Goal: Task Accomplishment & Management: Use online tool/utility

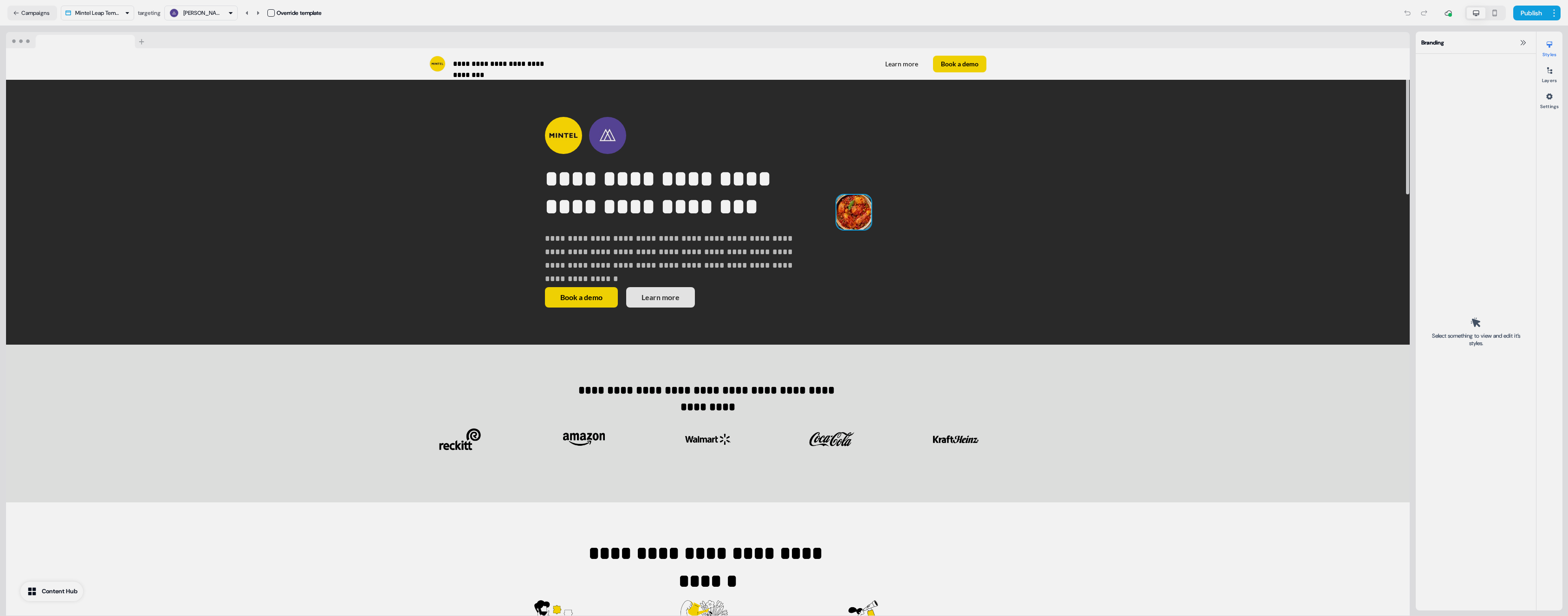
click at [836, 230] on img at bounding box center [853, 212] width 35 height 35
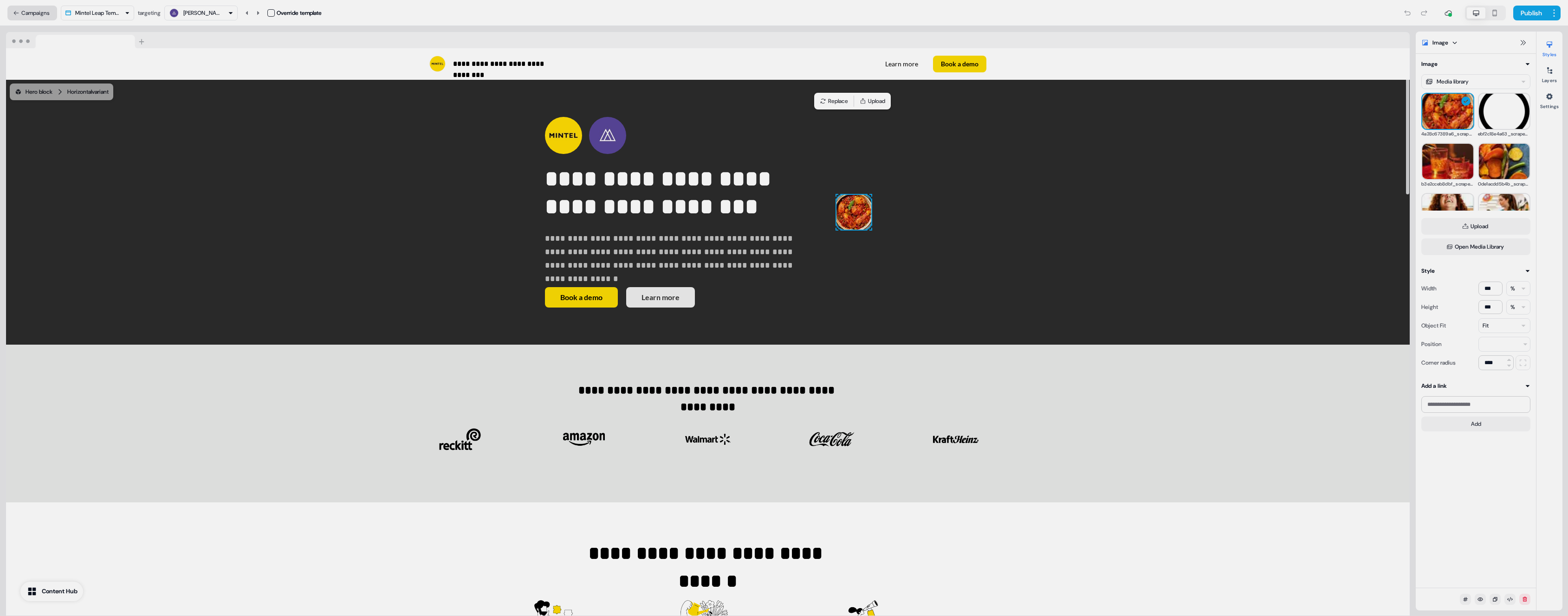
click at [18, 14] on icon at bounding box center [16, 12] width 6 height 6
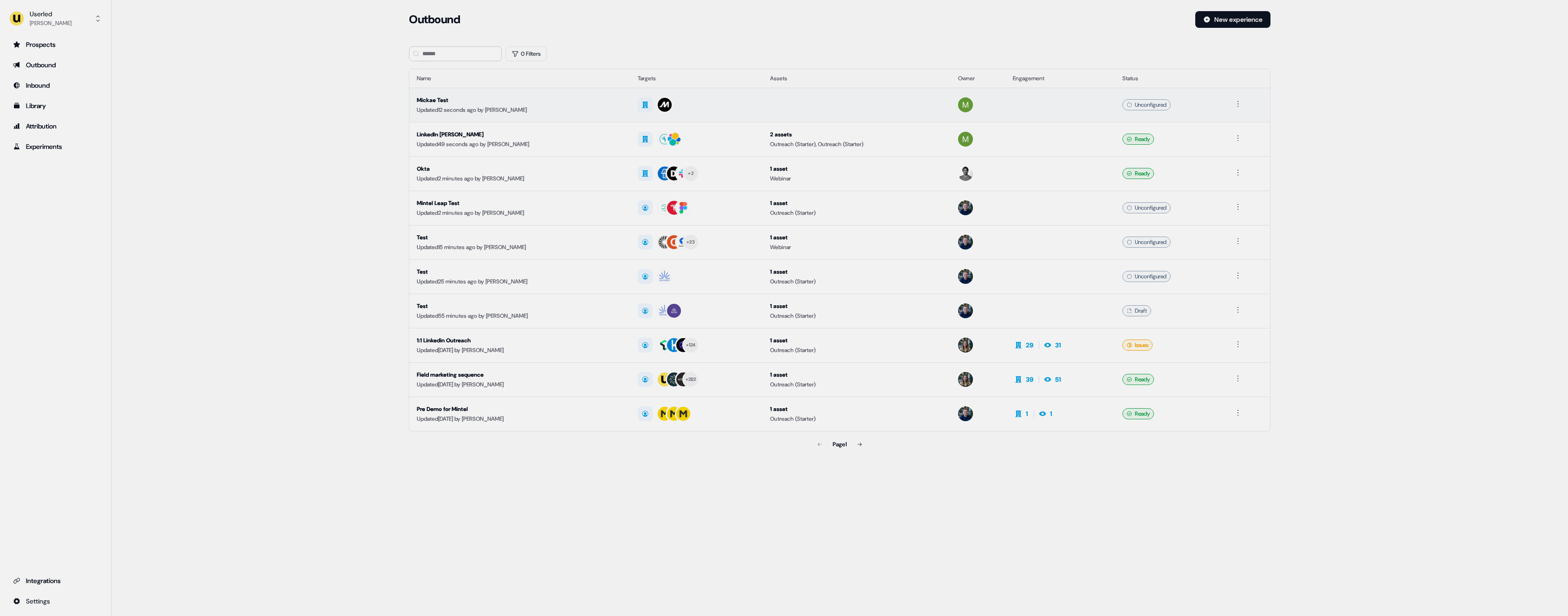
click at [592, 112] on div "Updated 12 seconds ago by Mickael Zhang" at bounding box center [520, 110] width 206 height 10
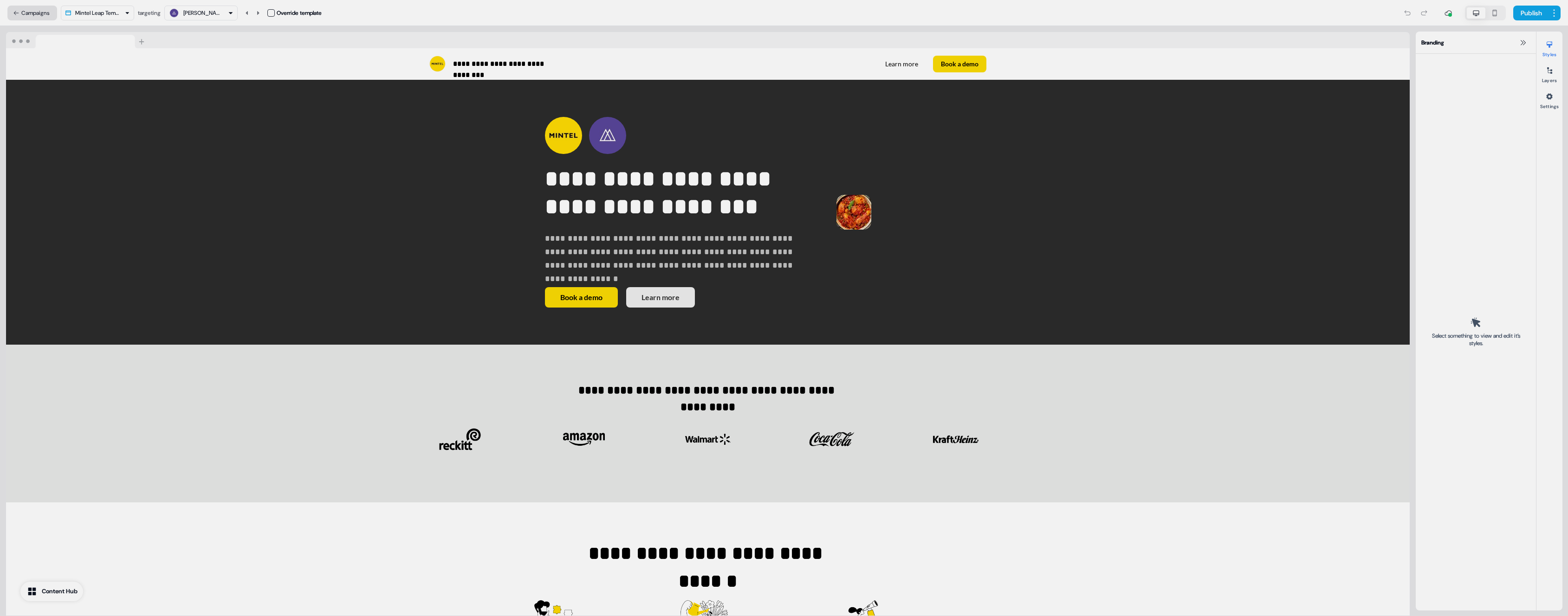
click at [41, 17] on button "Campaigns" at bounding box center [32, 13] width 50 height 15
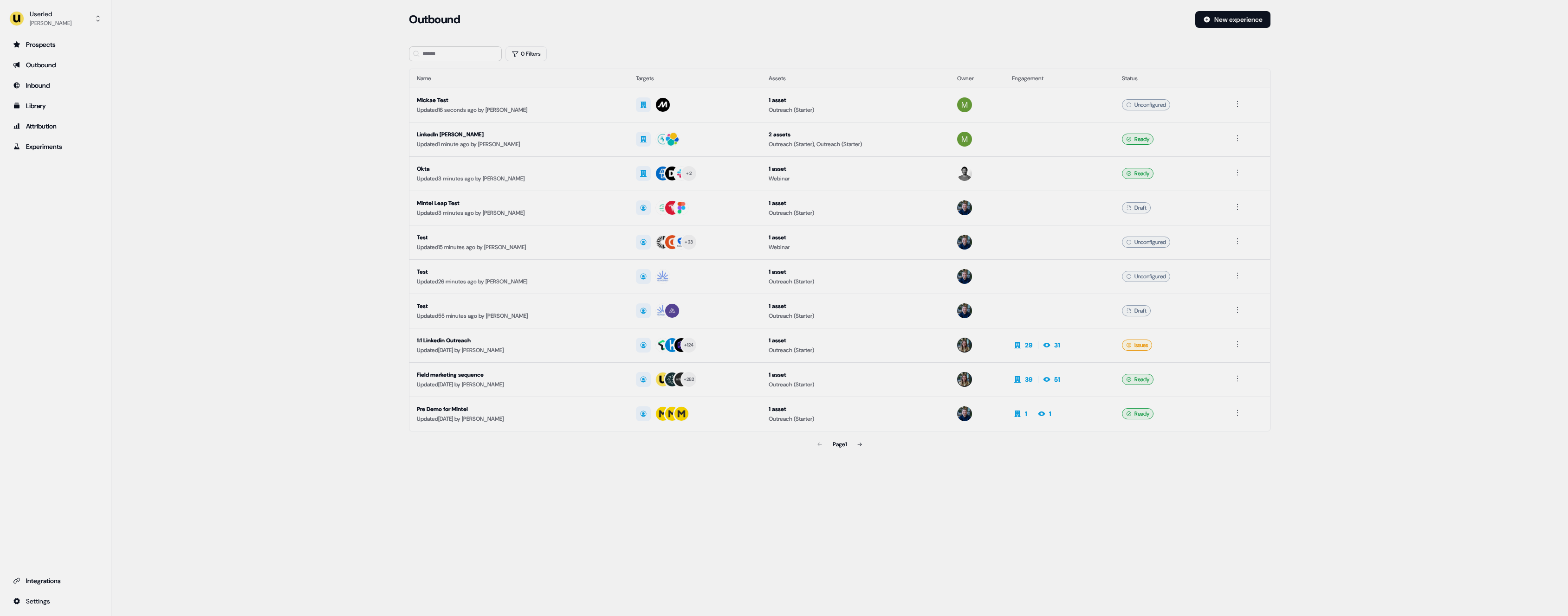
click at [658, 44] on section "Loading... Outbound New experience 0 Filters Name Targets Assets Owner Engageme…" at bounding box center [839, 245] width 891 height 469
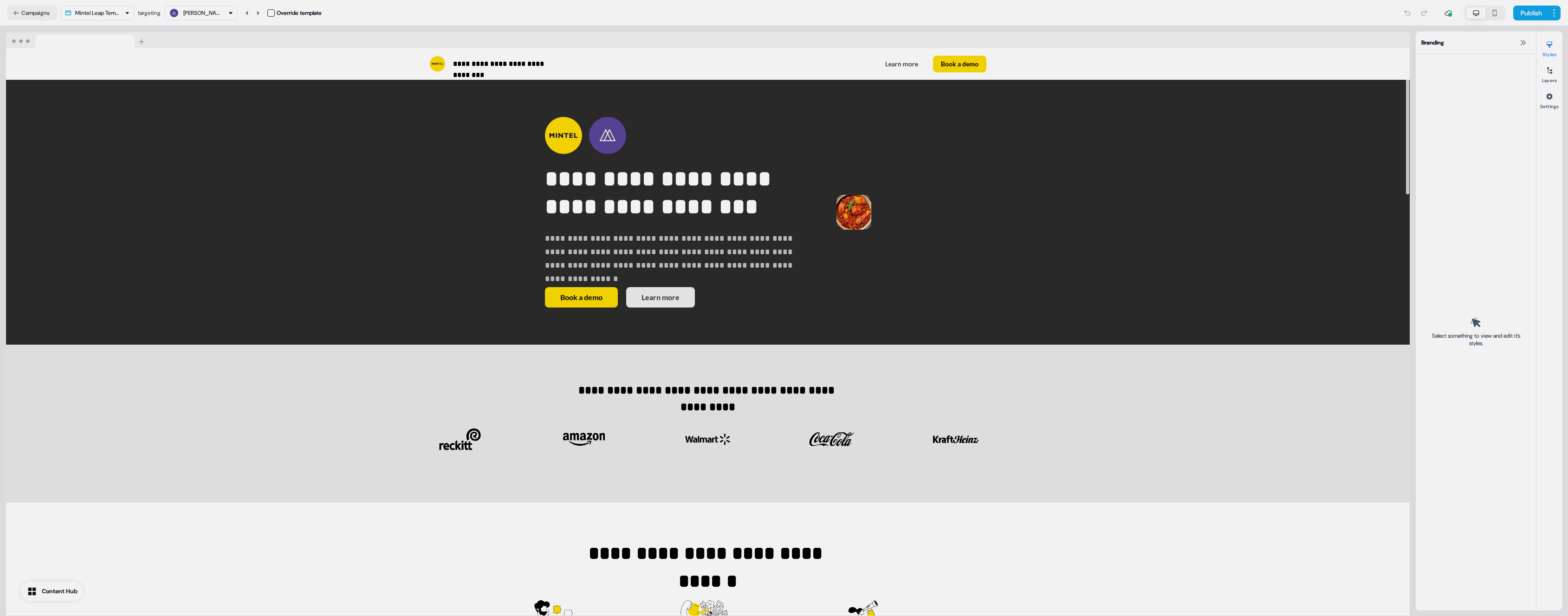
click at [192, 12] on div "Taran Grewal" at bounding box center [202, 13] width 37 height 10
click at [104, 10] on html "**********" at bounding box center [784, 308] width 1568 height 616
drag, startPoint x: 104, startPoint y: 10, endPoint x: 121, endPoint y: 10, distance: 17.0
click at [105, 10] on html "**********" at bounding box center [784, 308] width 1568 height 616
click at [178, 12] on img "button" at bounding box center [174, 13] width 10 height 10
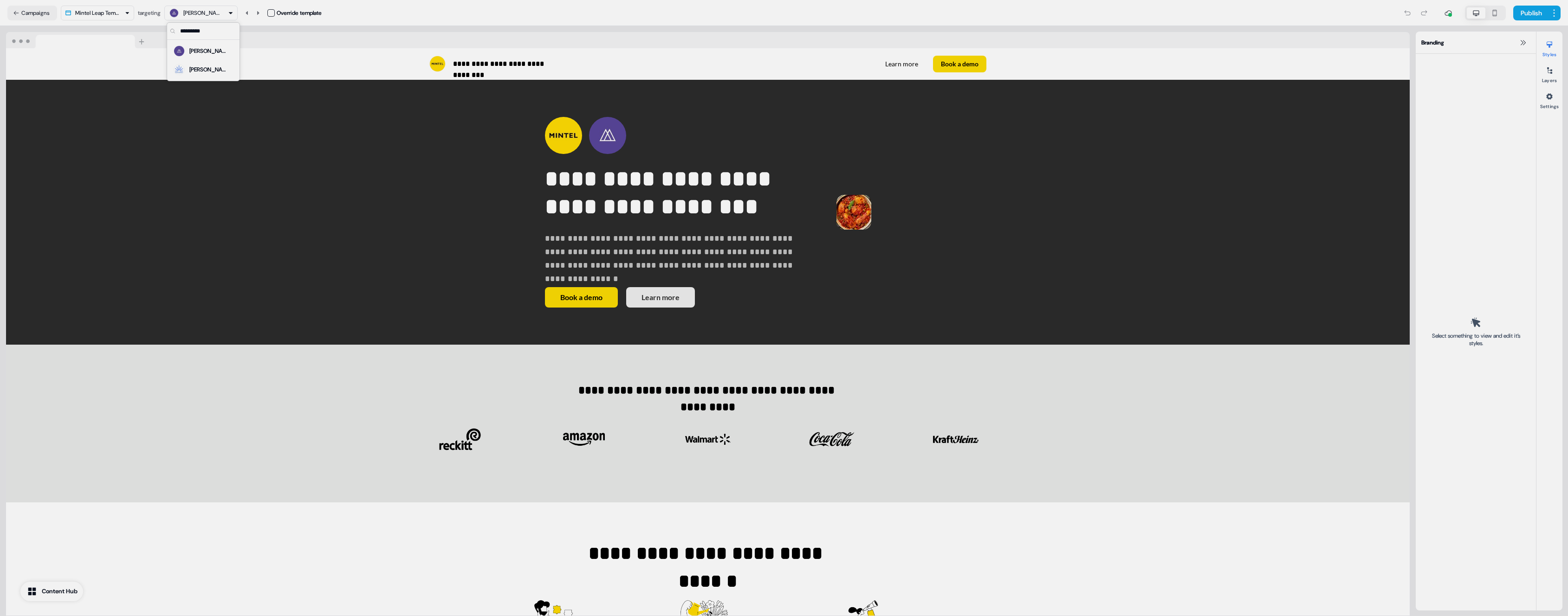
click at [178, 12] on img "button" at bounding box center [174, 13] width 10 height 10
click at [1548, 68] on icon at bounding box center [1549, 70] width 8 height 8
click at [1548, 94] on icon at bounding box center [1549, 96] width 6 height 6
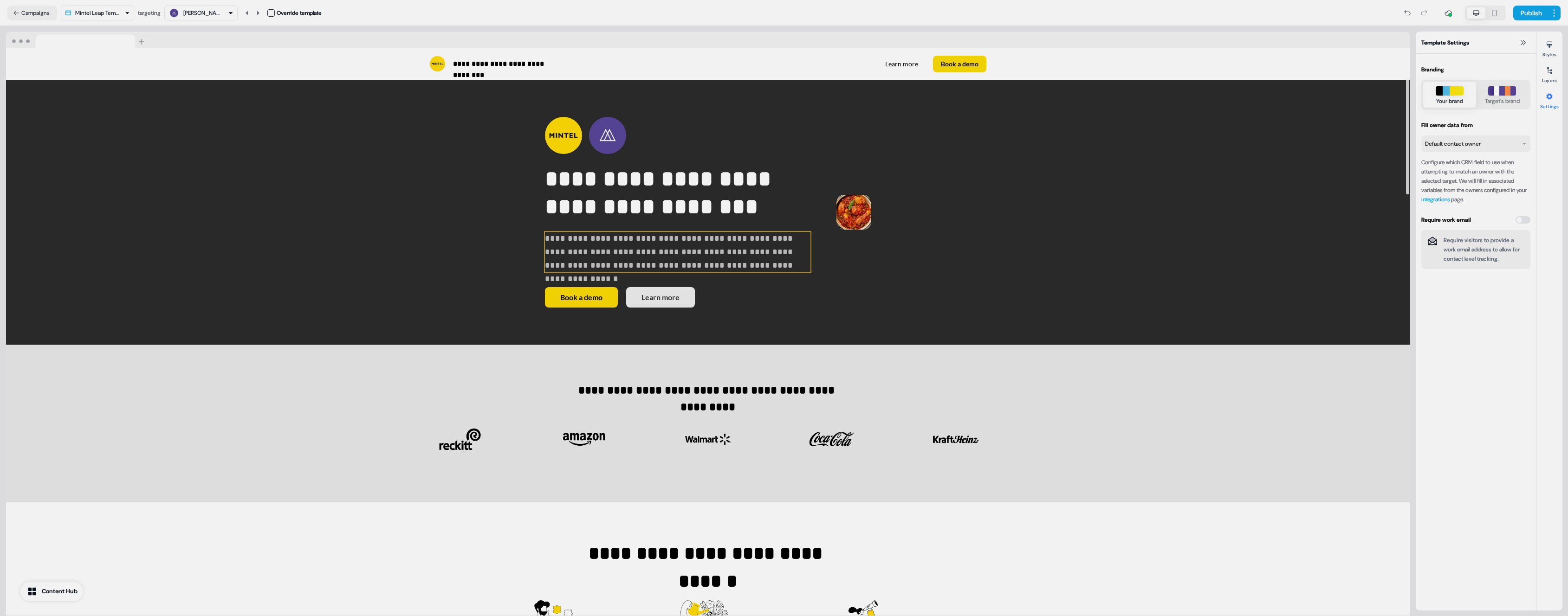
click at [545, 273] on p "**********" at bounding box center [678, 253] width 266 height 41
click at [1557, 38] on button "Styles" at bounding box center [1550, 47] width 26 height 21
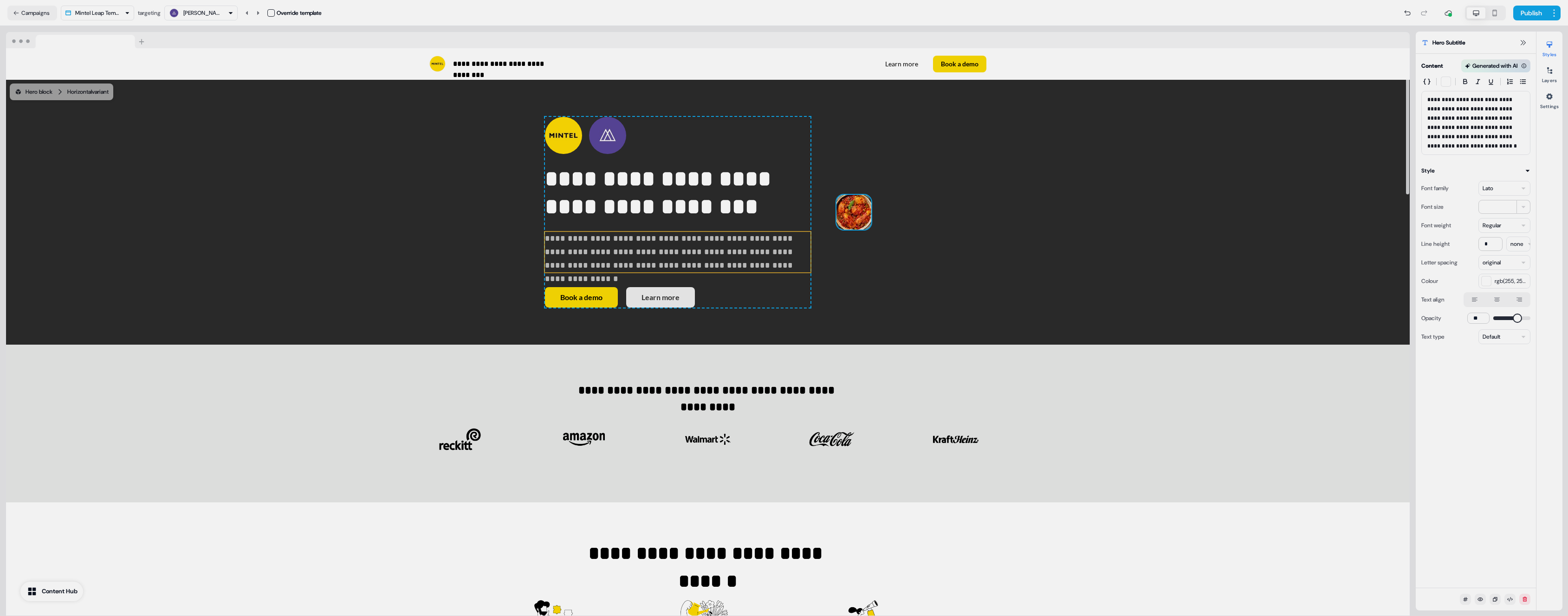
click at [855, 221] on img at bounding box center [853, 212] width 35 height 35
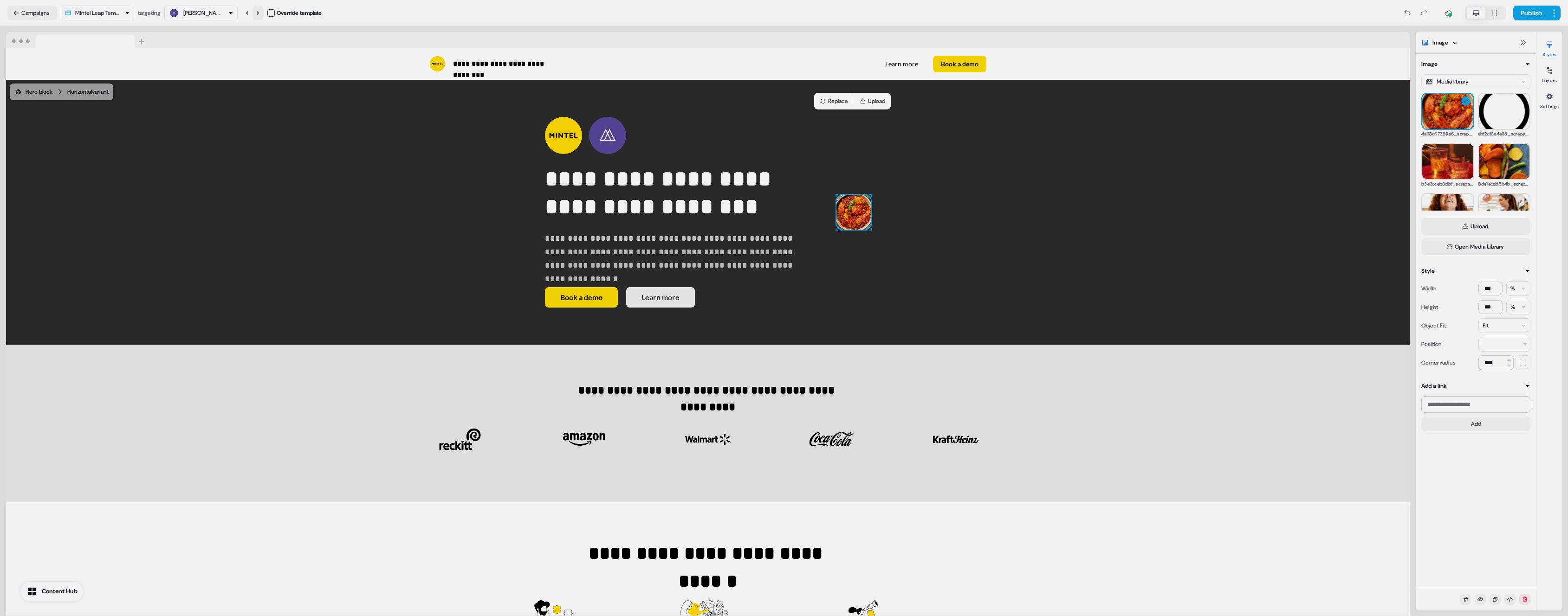
click at [263, 12] on button at bounding box center [258, 13] width 11 height 15
click at [246, 12] on button at bounding box center [246, 13] width 11 height 15
click at [260, 12] on icon at bounding box center [258, 12] width 2 height 3
click at [246, 13] on button at bounding box center [246, 13] width 11 height 15
click at [25, 8] on button "Campaigns" at bounding box center [32, 13] width 50 height 15
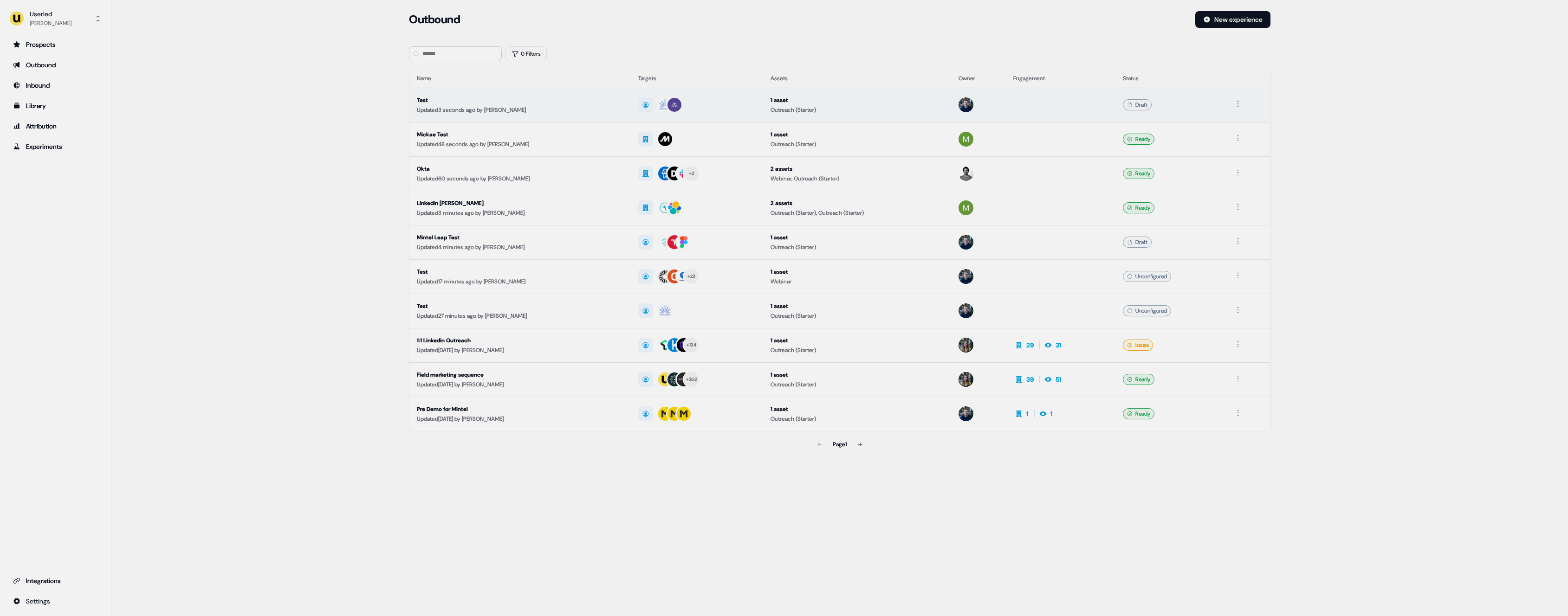
click at [476, 96] on div "Test" at bounding box center [520, 101] width 207 height 10
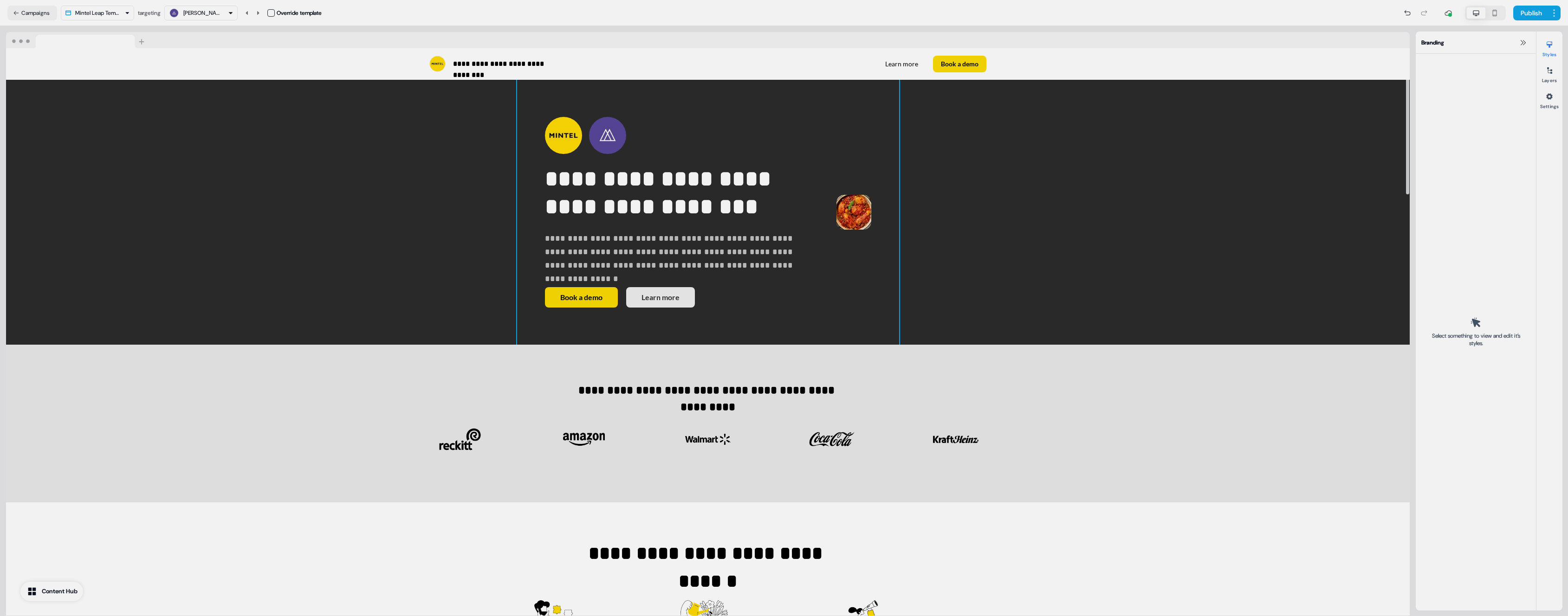
click at [871, 195] on img at bounding box center [853, 212] width 35 height 35
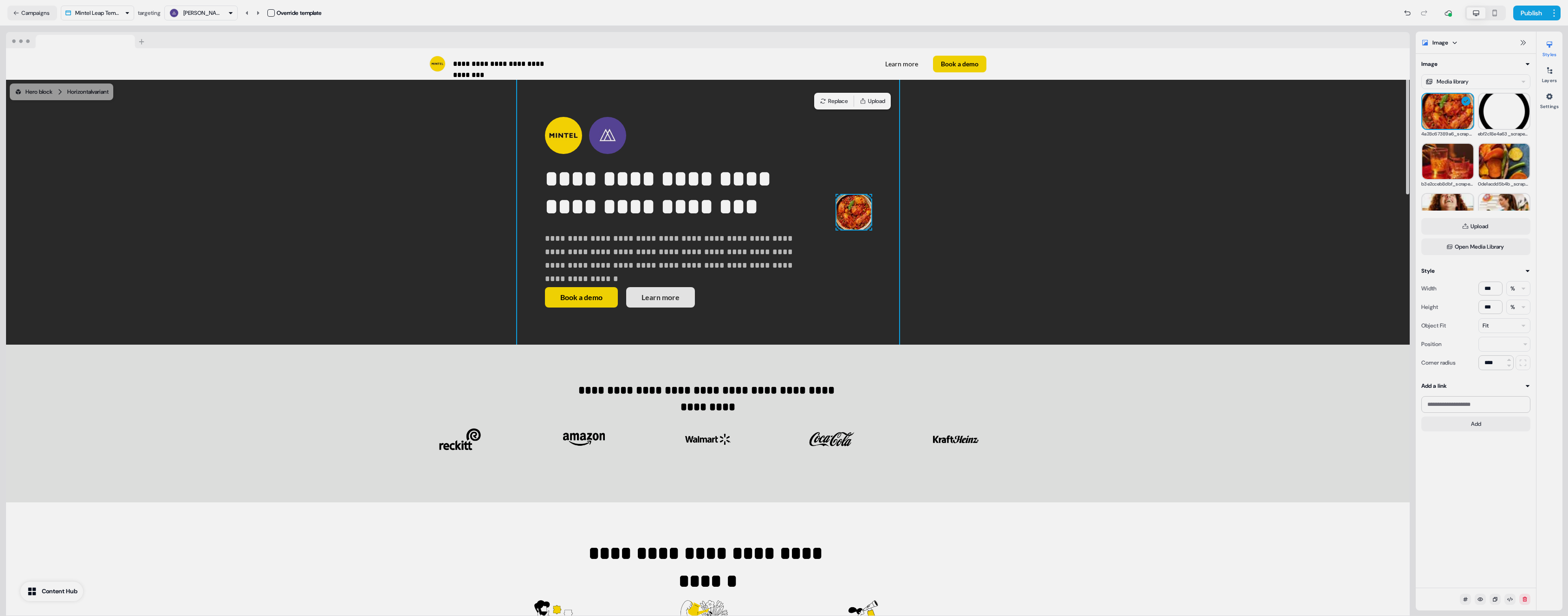
click at [517, 255] on div "**********" at bounding box center [708, 213] width 382 height 266
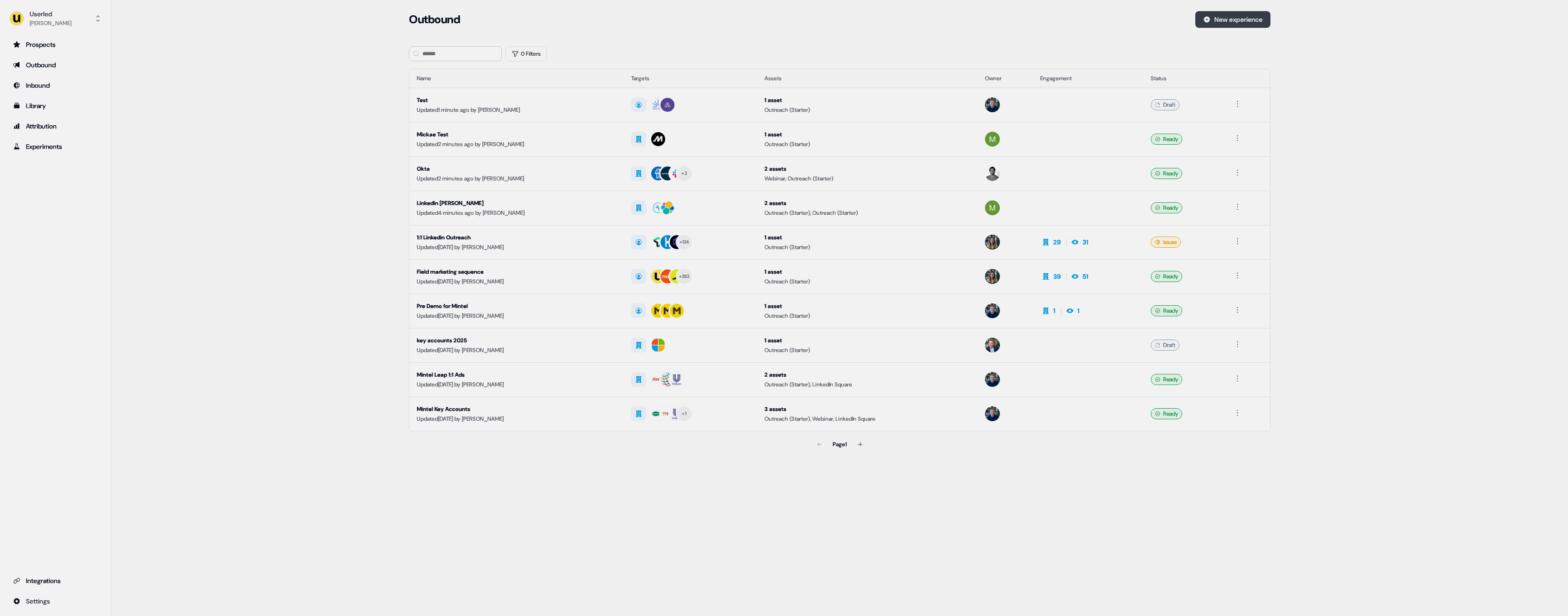
click at [1235, 24] on button "New experience" at bounding box center [1232, 19] width 75 height 16
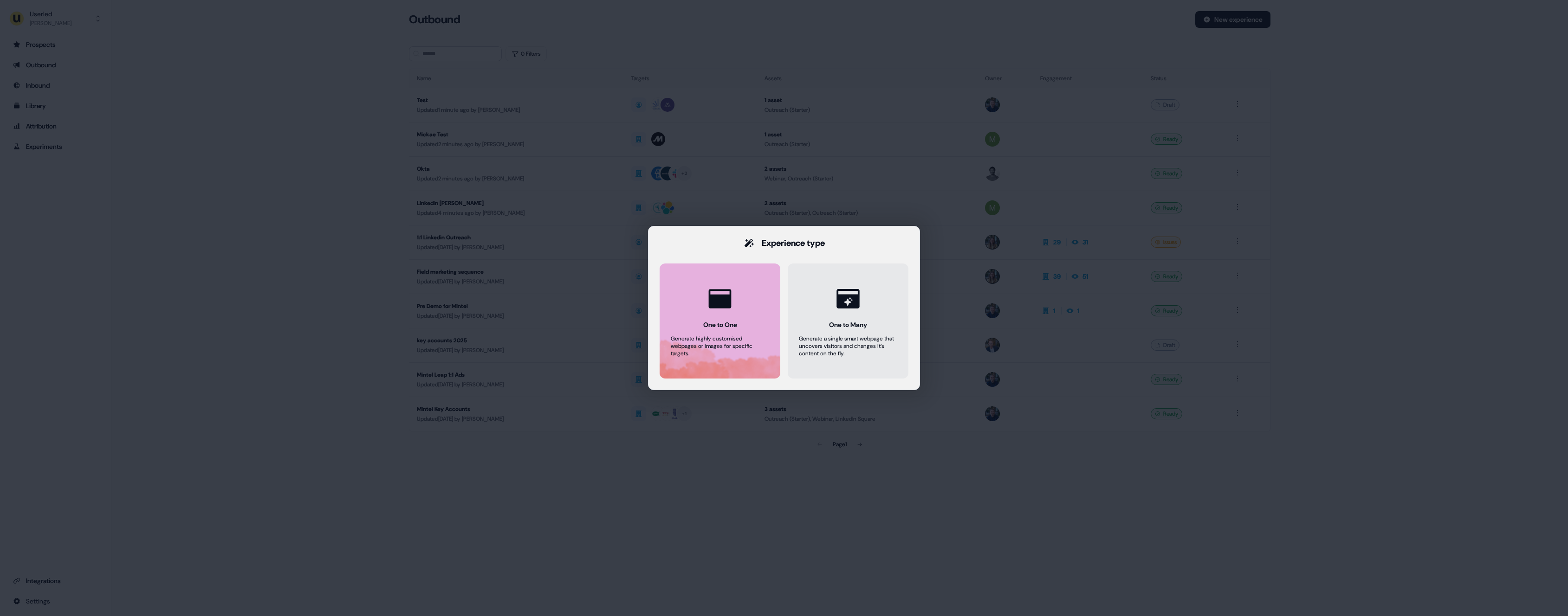
click at [759, 294] on button "One to One Generate highly customised webpages or images for specific targets." at bounding box center [720, 321] width 121 height 115
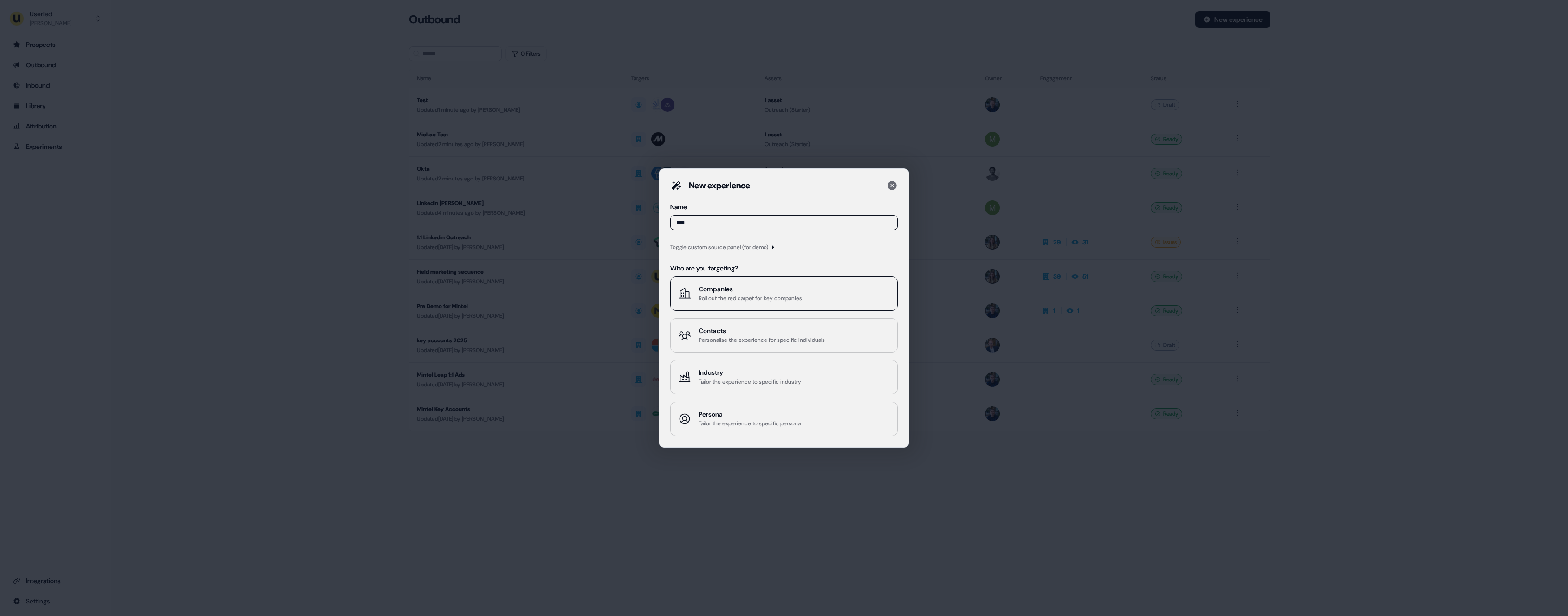
type input "****"
click at [731, 289] on div "Companies" at bounding box center [750, 290] width 103 height 10
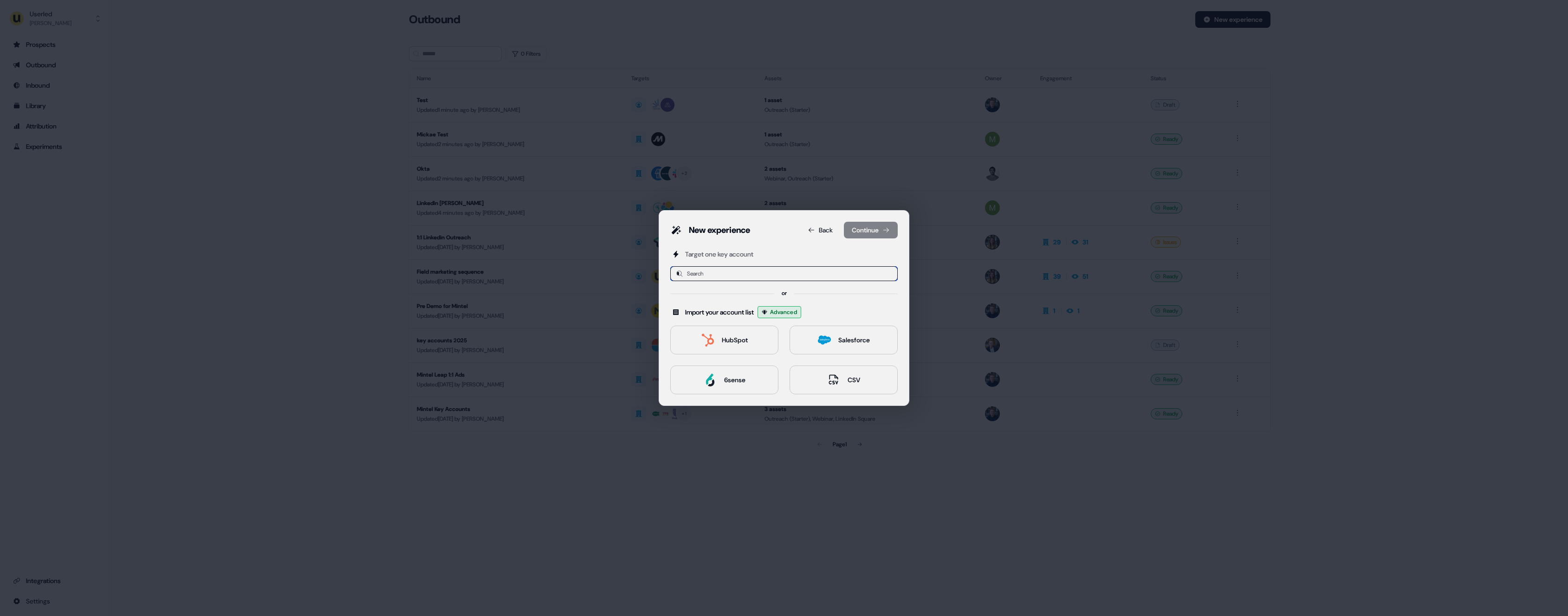
click at [717, 268] on input "*" at bounding box center [784, 274] width 227 height 15
type input "**"
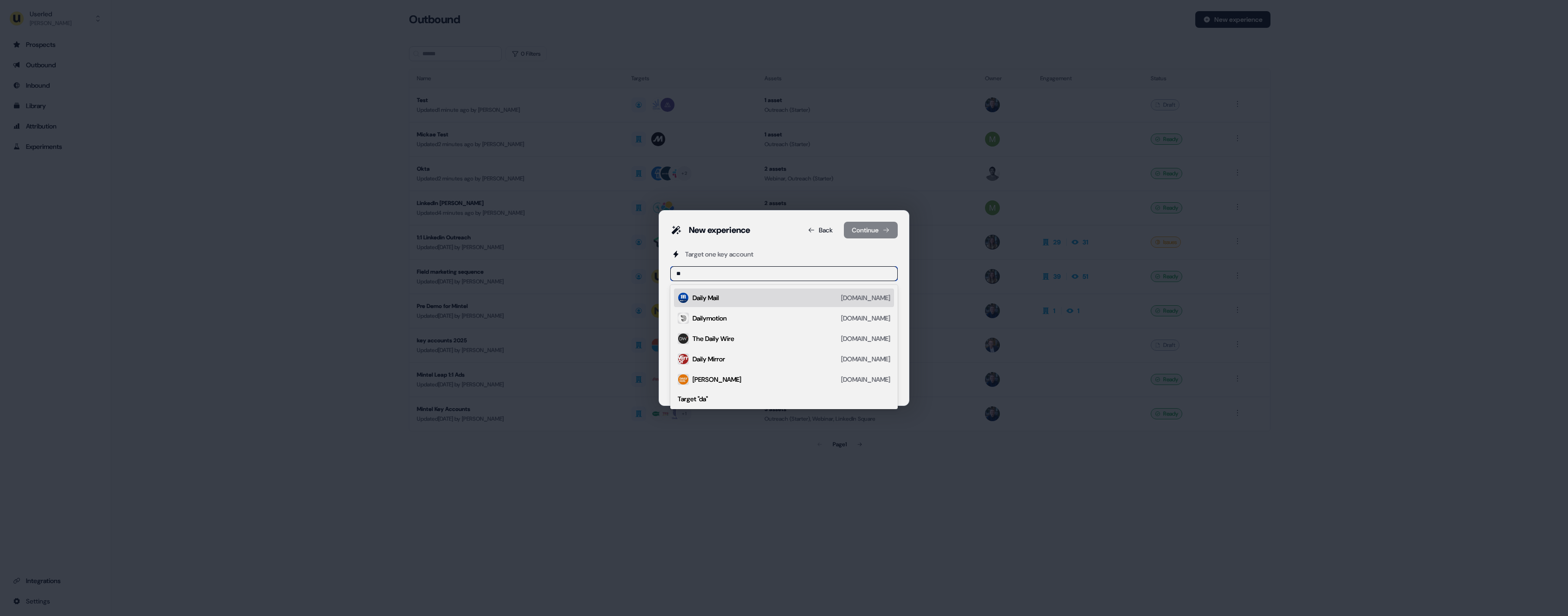
click at [713, 297] on div "Daily Mail" at bounding box center [705, 298] width 27 height 10
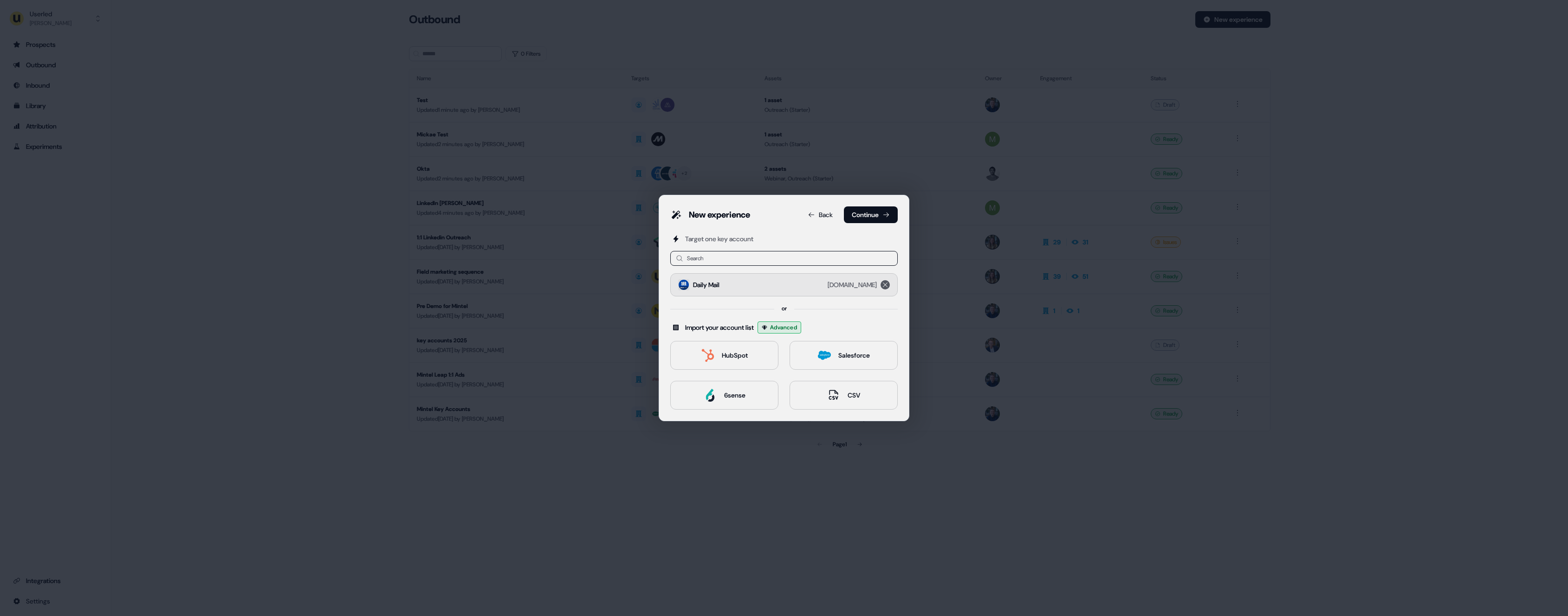
click at [885, 285] on icon "remove dailymail.co.uk" at bounding box center [885, 285] width 5 height 5
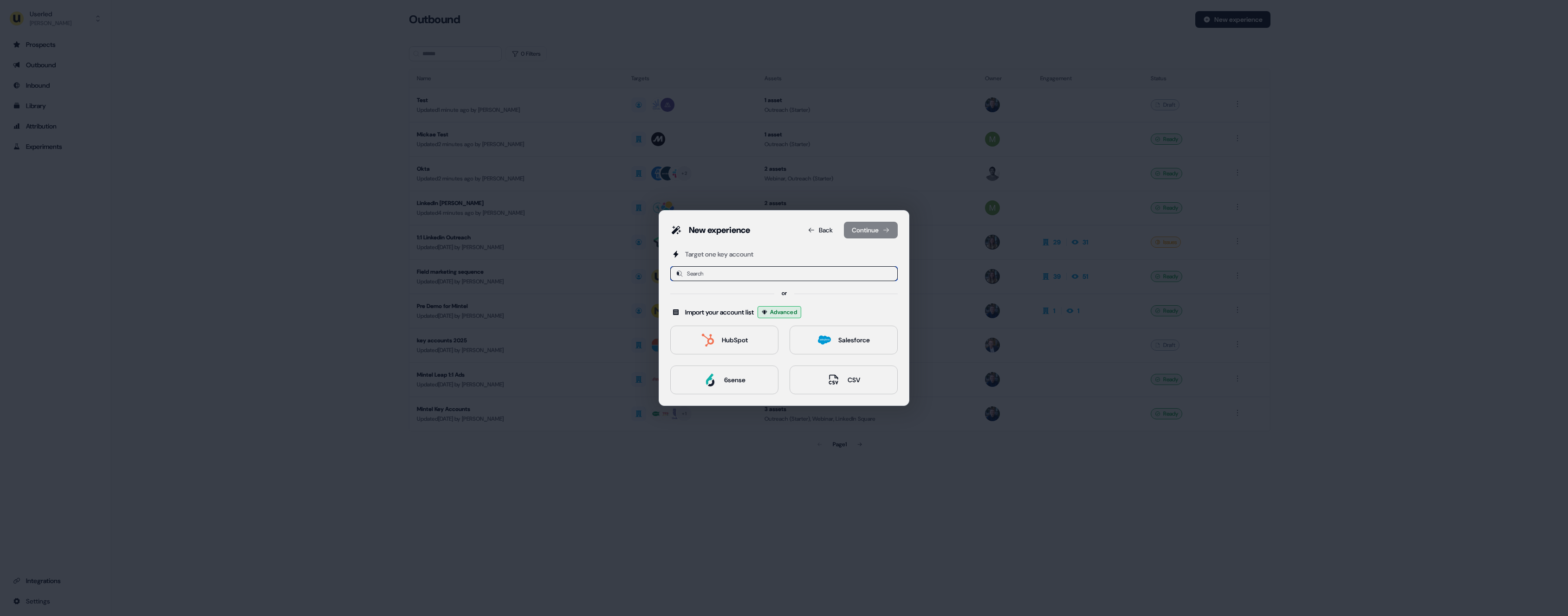
drag, startPoint x: 738, startPoint y: 270, endPoint x: 731, endPoint y: 283, distance: 14.8
click at [738, 270] on input "*" at bounding box center [784, 274] width 227 height 15
type input "**"
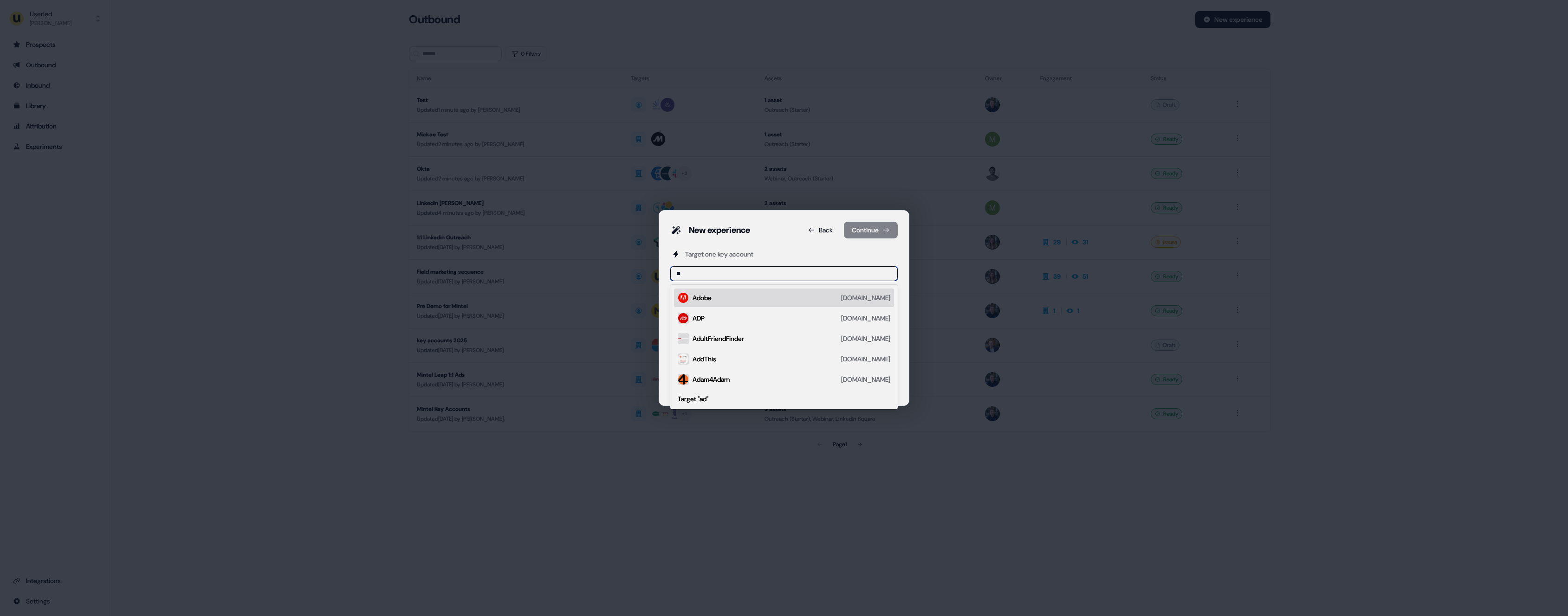
click at [720, 298] on div "Adobe adobe.com" at bounding box center [791, 298] width 198 height 11
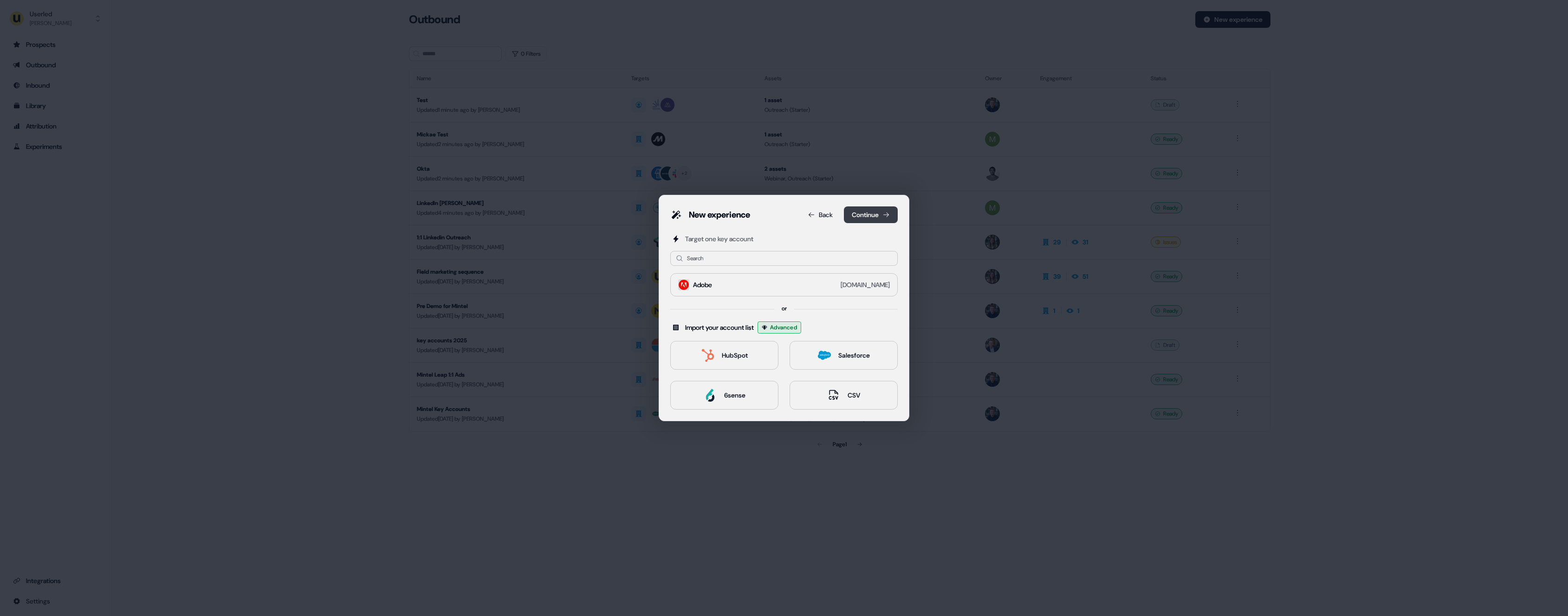
click at [872, 218] on button "Continue" at bounding box center [870, 215] width 54 height 16
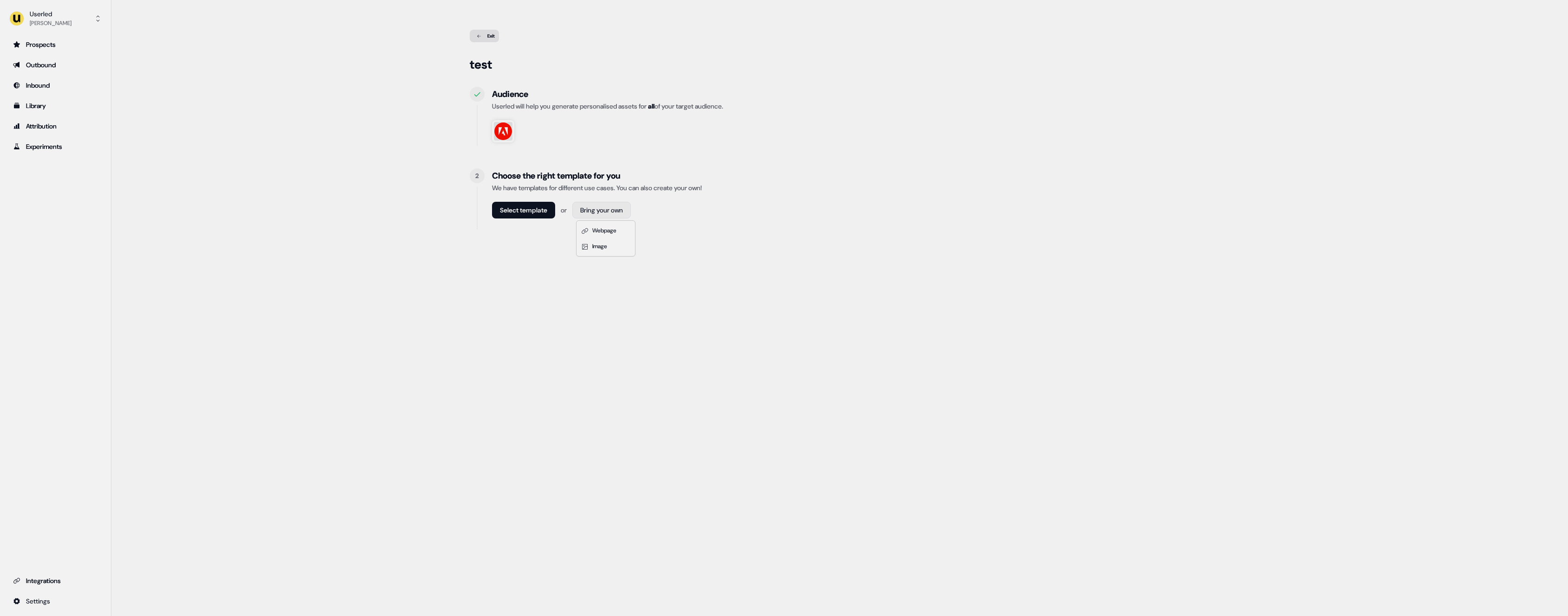
click at [620, 204] on html "For the best experience switch devices to a bigger screen. Go to Userled.io Use…" at bounding box center [784, 308] width 1568 height 616
click at [626, 196] on html "For the best experience switch devices to a bigger screen. Go to Userled.io Use…" at bounding box center [784, 308] width 1568 height 616
click at [596, 211] on html "For the best experience switch devices to a bigger screen. Go to Userled.io Use…" at bounding box center [784, 308] width 1568 height 616
click at [494, 207] on html "For the best experience switch devices to a bigger screen. Go to Userled.io Use…" at bounding box center [784, 308] width 1568 height 616
click at [485, 36] on div "Exit" at bounding box center [484, 36] width 29 height 12
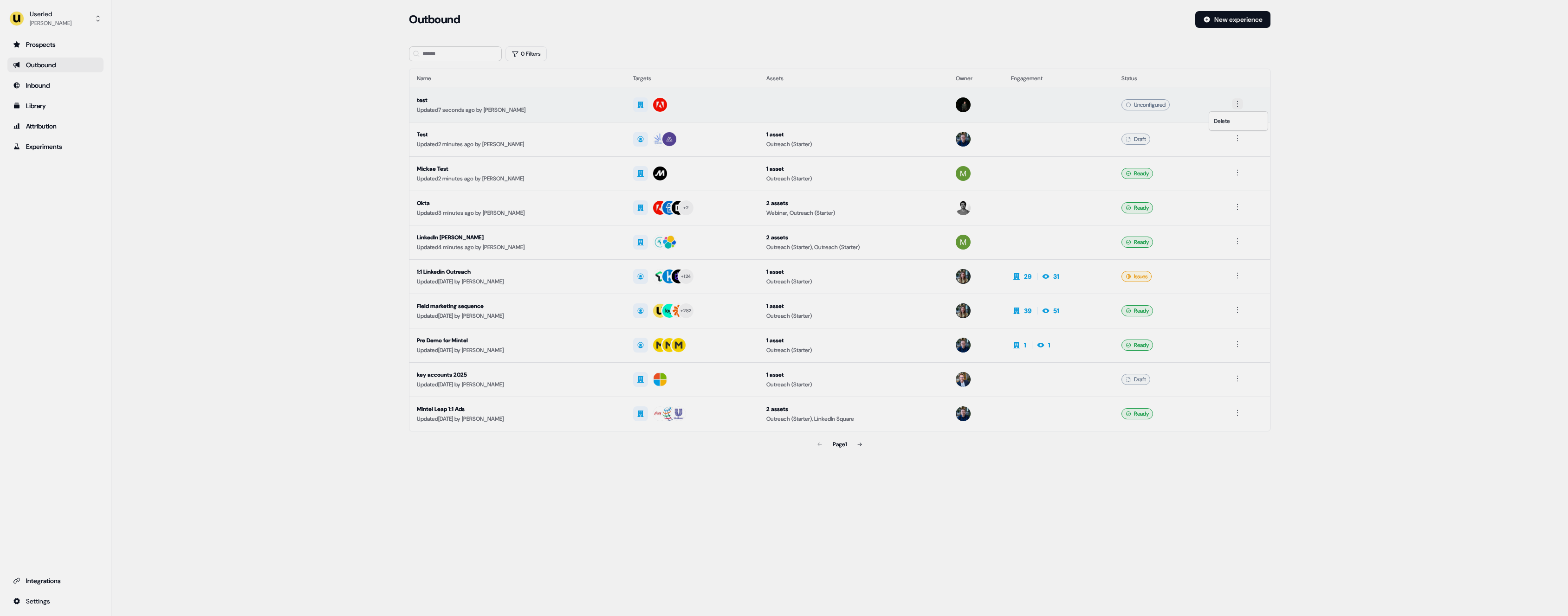
click at [1240, 103] on html "For the best experience switch devices to a bigger screen. Go to Userled.io Use…" at bounding box center [784, 308] width 1568 height 616
click at [1235, 122] on div "Delete" at bounding box center [1238, 121] width 55 height 15
